Goal: Transaction & Acquisition: Purchase product/service

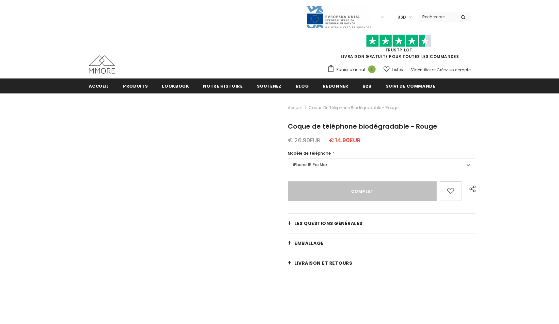
type input "Sold Out"
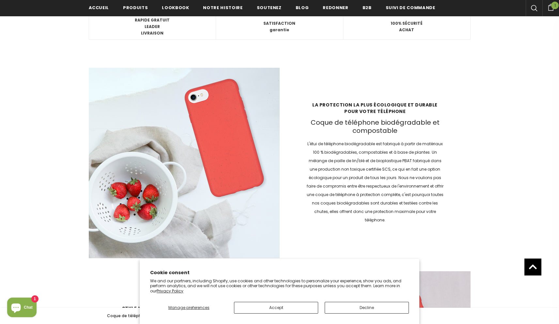
scroll to position [973, 0]
